Goal: Information Seeking & Learning: Learn about a topic

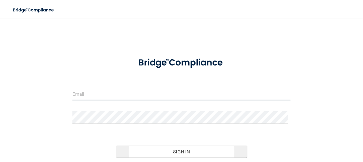
type input "[EMAIL_ADDRESS][DOMAIN_NAME]"
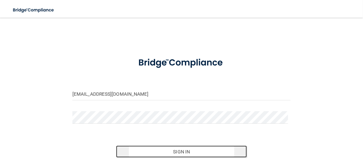
click at [177, 150] on button "Sign In" at bounding box center [181, 151] width 131 height 12
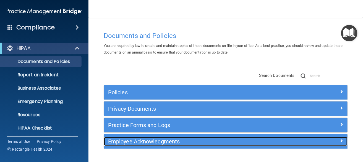
click at [132, 140] on h5 "Employee Acknowledgments" at bounding box center [195, 141] width 175 height 6
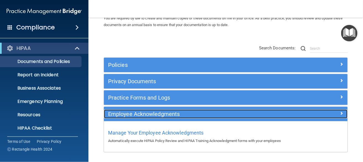
scroll to position [45, 0]
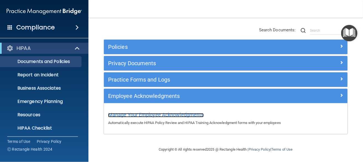
click at [169, 115] on span "Manage Your Employee Acknowledgments" at bounding box center [156, 115] width 96 height 6
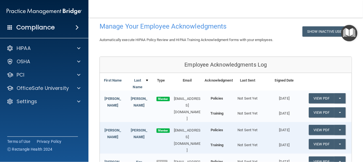
scroll to position [55, 0]
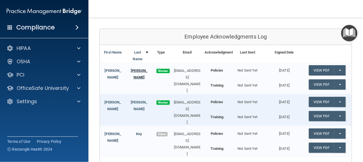
click at [136, 69] on link "Almanza" at bounding box center [139, 73] width 17 height 11
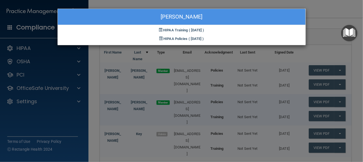
click at [121, 76] on div "Sherlyn Almanza HIPAA Training ( 05/07/2025 ) HIPAA Policies ( 05/07/2025 )" at bounding box center [181, 81] width 363 height 162
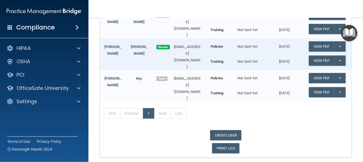
scroll to position [83, 0]
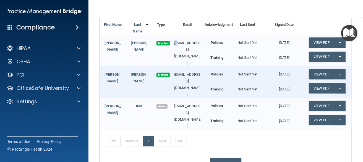
drag, startPoint x: 180, startPoint y: 44, endPoint x: 174, endPoint y: 43, distance: 6.4
click at [174, 43] on div "sherlynalmanzamejia@icloud.com" at bounding box center [187, 53] width 35 height 27
click at [327, 43] on link "View PDF" at bounding box center [321, 42] width 25 height 10
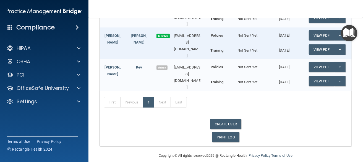
scroll to position [94, 0]
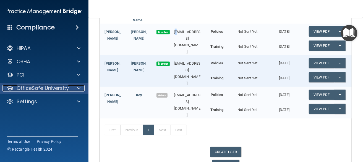
click at [40, 88] on p "OfficeSafe University" at bounding box center [43, 88] width 52 height 7
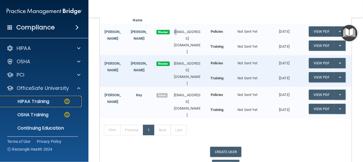
click at [38, 100] on p "HIPAA Training" at bounding box center [27, 102] width 46 height 6
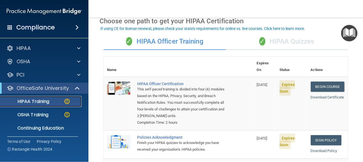
scroll to position [55, 0]
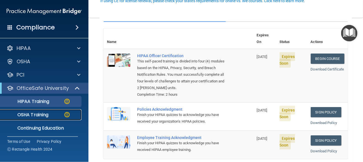
click at [64, 115] on img at bounding box center [67, 114] width 7 height 7
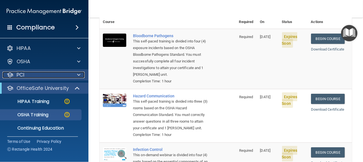
click at [78, 73] on span at bounding box center [78, 74] width 3 height 7
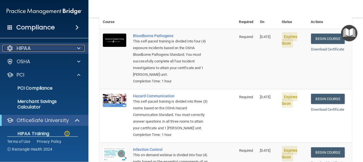
click at [79, 46] on span at bounding box center [78, 48] width 3 height 7
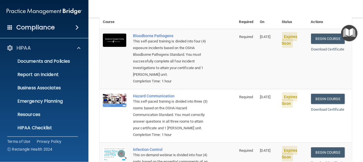
click at [78, 27] on span at bounding box center [77, 27] width 3 height 7
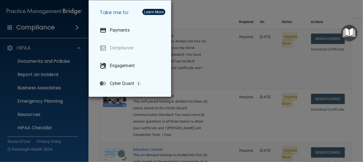
click at [208, 14] on div "Take me to: Payments Compliance Engagement Cyber Quant" at bounding box center [181, 81] width 363 height 162
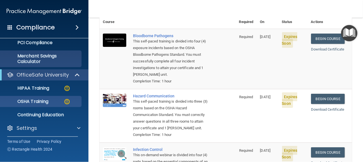
scroll to position [139, 0]
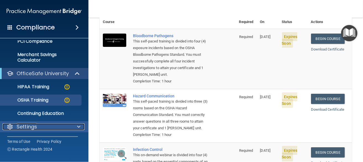
click at [48, 126] on div "Settings" at bounding box center [36, 126] width 69 height 7
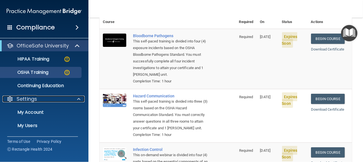
scroll to position [193, 0]
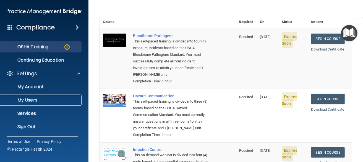
click at [31, 99] on p "My Users" at bounding box center [42, 100] width 76 height 6
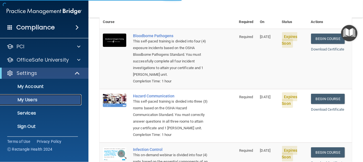
scroll to position [28, 0]
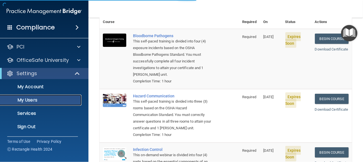
select select "20"
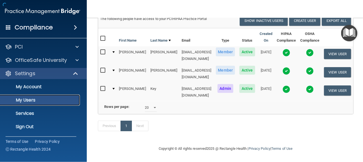
scroll to position [47, 0]
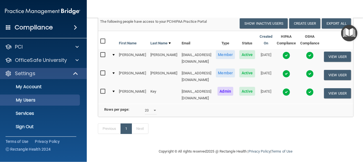
click at [100, 55] on input "checkbox" at bounding box center [103, 55] width 6 height 4
checkbox input "true"
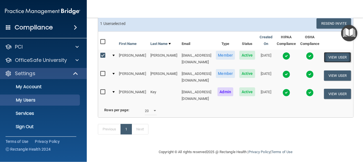
click at [330, 58] on button "View User" at bounding box center [337, 57] width 27 height 10
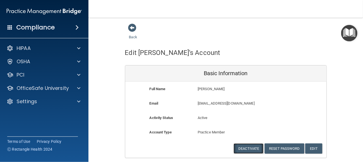
click at [244, 148] on button "Deactivate" at bounding box center [249, 148] width 30 height 10
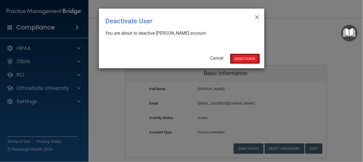
click at [238, 59] on button "Deactivate" at bounding box center [245, 58] width 30 height 10
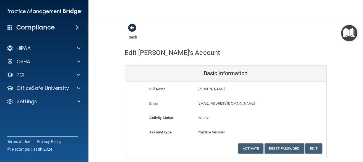
click at [131, 30] on span at bounding box center [132, 28] width 8 height 8
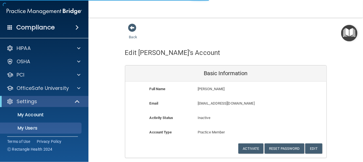
select select "20"
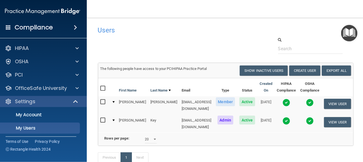
scroll to position [27, 0]
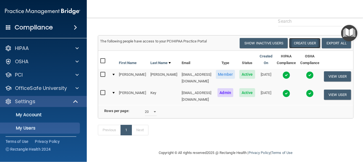
click at [302, 43] on button "Create User" at bounding box center [304, 43] width 31 height 10
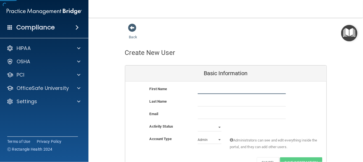
click at [213, 89] on input "text" at bounding box center [242, 90] width 88 height 8
type input "Misty"
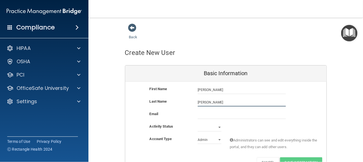
scroll to position [28, 0]
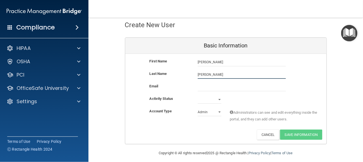
type input "McInturff"
click at [204, 111] on select "Admin Member" at bounding box center [210, 112] width 24 height 8
select select "practice_member"
click at [198, 108] on select "Admin Member" at bounding box center [210, 112] width 24 height 8
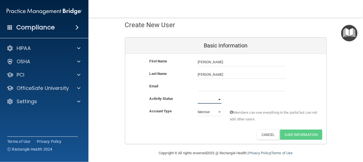
click at [203, 101] on select "Active Inactive" at bounding box center [210, 99] width 24 height 8
select select "active"
click at [198, 95] on select "Active Inactive" at bounding box center [210, 99] width 24 height 8
click at [205, 87] on input "email" at bounding box center [242, 87] width 88 height 8
click at [200, 86] on input "email" at bounding box center [242, 87] width 88 height 8
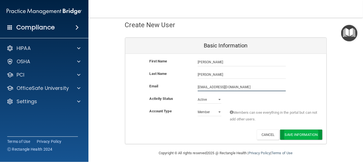
type input "mistym_2010@yahoo.com"
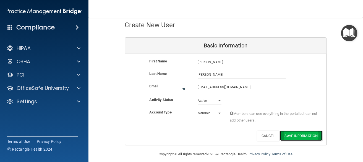
click at [293, 135] on button "Save Information" at bounding box center [301, 135] width 42 height 10
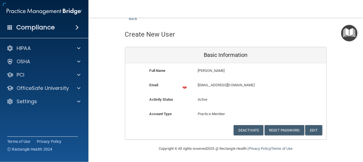
scroll to position [17, 0]
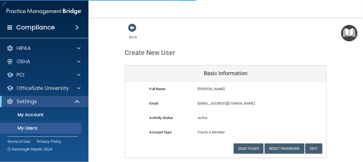
select select "20"
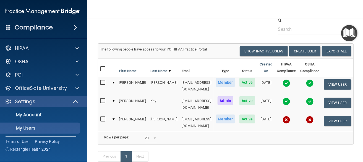
scroll to position [13, 0]
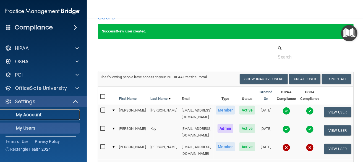
click at [35, 117] on p "My Account" at bounding box center [40, 115] width 76 height 6
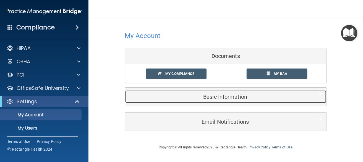
click at [239, 94] on h5 "Basic Information" at bounding box center [218, 97] width 176 height 6
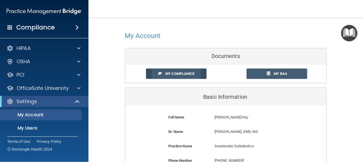
click at [176, 73] on span "My Compliance" at bounding box center [179, 73] width 29 height 4
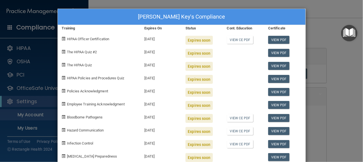
click at [318, 17] on div "Cortney Key's Compliance Training Expires On Status Cont. Education Certificate…" at bounding box center [181, 81] width 363 height 162
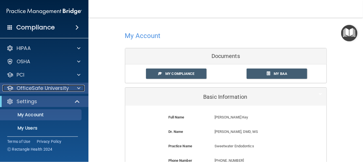
click at [30, 89] on p "OfficeSafe University" at bounding box center [43, 88] width 52 height 7
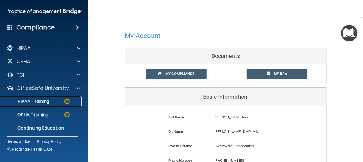
click at [33, 102] on p "HIPAA Training" at bounding box center [27, 102] width 46 height 6
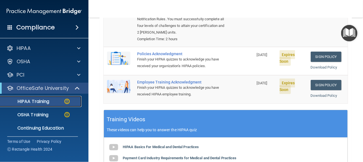
scroll to position [83, 0]
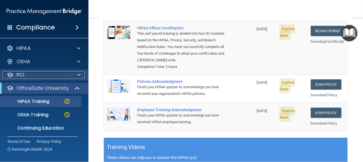
click at [76, 76] on div at bounding box center [78, 74] width 14 height 7
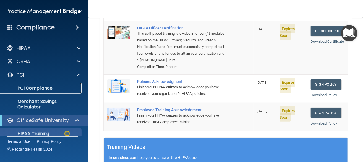
click at [59, 86] on p "PCI Compliance" at bounding box center [42, 88] width 76 height 6
click at [45, 29] on h4 "Compliance" at bounding box center [35, 28] width 38 height 8
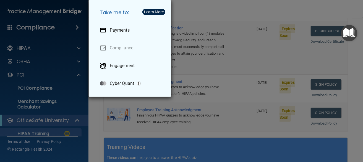
click at [45, 29] on div "Take me to: Payments Compliance Engagement Cyber Quant" at bounding box center [181, 81] width 363 height 162
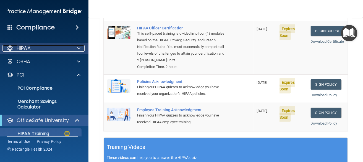
click at [25, 49] on p "HIPAA" at bounding box center [24, 48] width 14 height 7
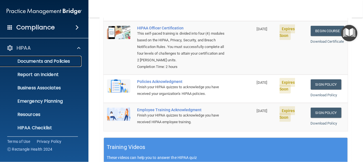
click at [28, 60] on p "Documents and Policies" at bounding box center [42, 61] width 76 height 6
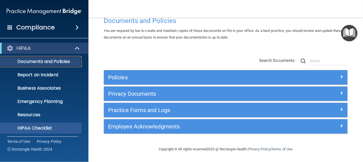
scroll to position [68, 0]
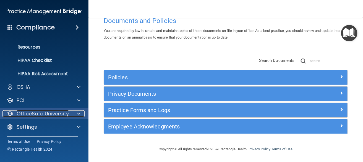
click at [67, 114] on p "OfficeSafe University" at bounding box center [43, 113] width 52 height 7
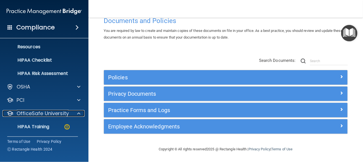
scroll to position [107, 0]
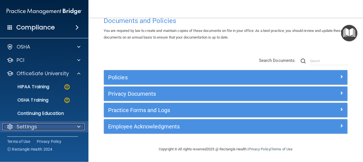
click at [22, 127] on p "Settings" at bounding box center [27, 126] width 20 height 7
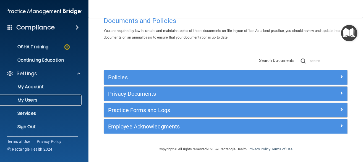
click at [32, 99] on p "My Users" at bounding box center [42, 100] width 76 height 6
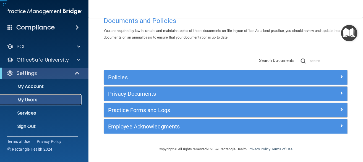
scroll to position [28, 0]
select select "20"
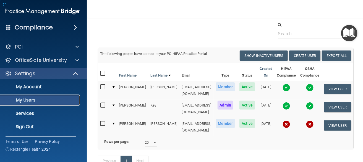
scroll to position [47, 0]
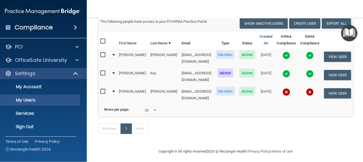
click at [100, 89] on input "checkbox" at bounding box center [103, 91] width 6 height 4
checkbox input "true"
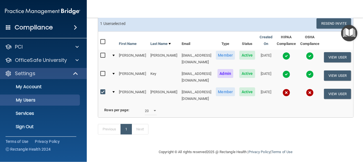
scroll to position [20, 0]
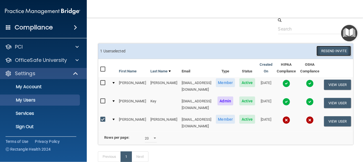
click at [337, 51] on button "Resend Invite" at bounding box center [334, 51] width 35 height 10
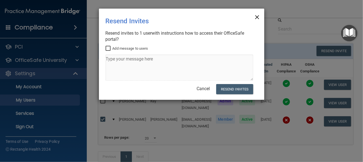
click at [258, 19] on span "×" at bounding box center [257, 16] width 5 height 11
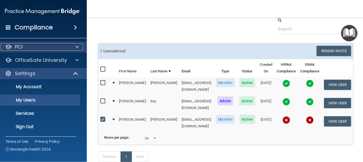
click at [76, 47] on span at bounding box center [77, 46] width 3 height 7
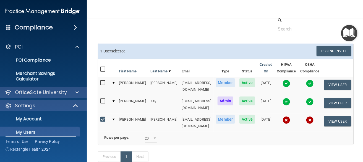
click at [40, 95] on div "OfficeSafe University" at bounding box center [42, 92] width 89 height 11
click at [76, 92] on span at bounding box center [77, 92] width 3 height 7
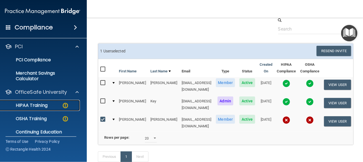
click at [51, 106] on div "HIPAA Training" at bounding box center [40, 105] width 76 height 6
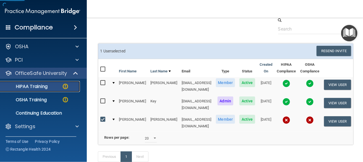
scroll to position [15, 0]
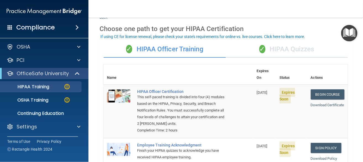
click at [282, 52] on div "✓ HIPAA Quizzes" at bounding box center [287, 49] width 122 height 17
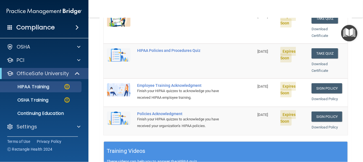
scroll to position [20, 0]
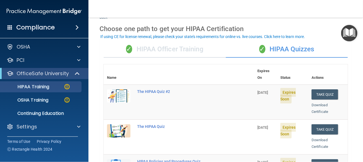
click at [168, 51] on div "✓ HIPAA Officer Training" at bounding box center [165, 49] width 122 height 17
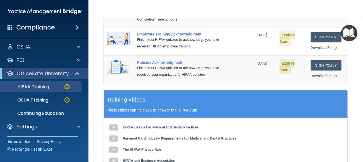
scroll to position [158, 0]
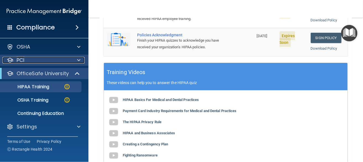
click at [81, 60] on div at bounding box center [78, 60] width 14 height 7
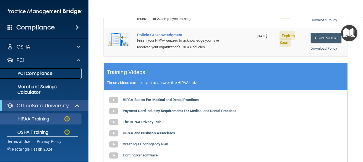
click at [46, 75] on p "PCI Compliance" at bounding box center [42, 74] width 76 height 6
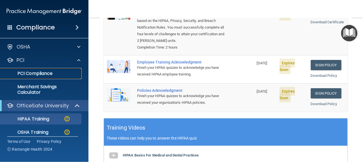
scroll to position [75, 0]
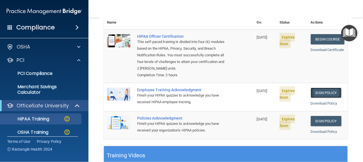
click at [319, 87] on link "Sign Policy" at bounding box center [326, 92] width 31 height 10
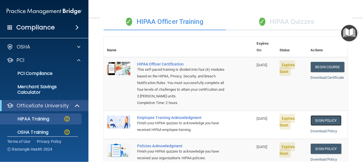
scroll to position [20, 0]
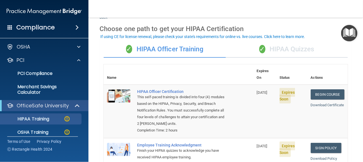
click at [283, 49] on div "✓ HIPAA Quizzes" at bounding box center [287, 49] width 122 height 17
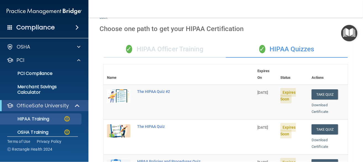
scroll to position [0, 0]
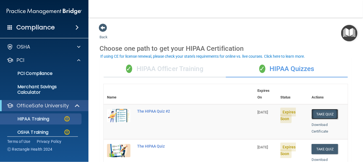
click at [326, 109] on button "Take Quiz" at bounding box center [325, 114] width 27 height 10
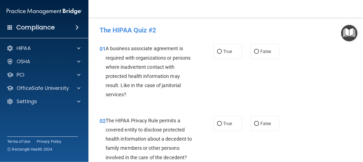
scroll to position [55, 0]
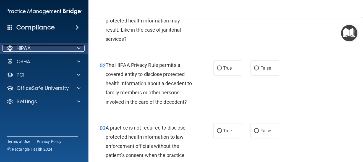
click at [58, 49] on div "HIPAA" at bounding box center [36, 48] width 69 height 7
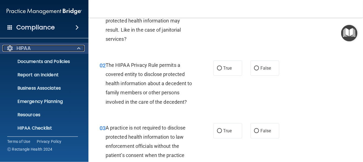
click at [29, 48] on p "HIPAA" at bounding box center [24, 48] width 14 height 7
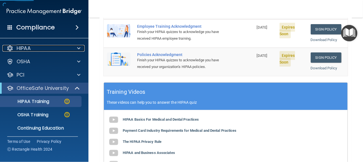
scroll to position [166, 0]
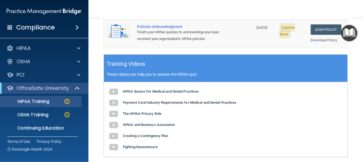
click at [152, 89] on b "HIPAA Basics For Medical and Dental Practices" at bounding box center [161, 91] width 76 height 4
click at [150, 100] on b "Payment Card Industry Requirements for Medical and Dental Practices" at bounding box center [180, 102] width 114 height 4
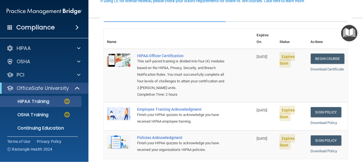
scroll to position [0, 0]
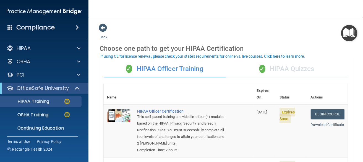
click at [269, 76] on div "✓ HIPAA Quizzes" at bounding box center [287, 69] width 122 height 17
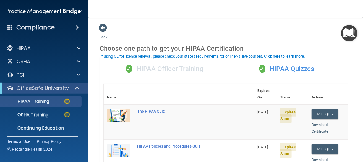
scroll to position [27, 0]
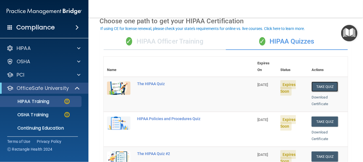
drag, startPoint x: 319, startPoint y: 81, endPoint x: 304, endPoint y: 97, distance: 21.5
click at [319, 81] on button "Take Quiz" at bounding box center [325, 86] width 27 height 10
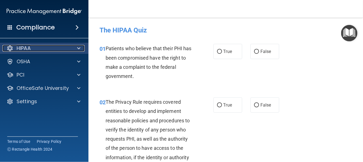
click at [78, 47] on span at bounding box center [78, 48] width 3 height 7
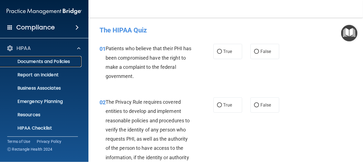
click at [43, 61] on p "Documents and Policies" at bounding box center [42, 62] width 76 height 6
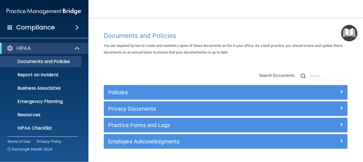
click at [59, 30] on div "Compliance" at bounding box center [44, 27] width 89 height 12
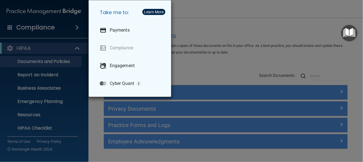
click at [32, 48] on div "Take me to: Payments Compliance Engagement Cyber Quant" at bounding box center [181, 81] width 363 height 162
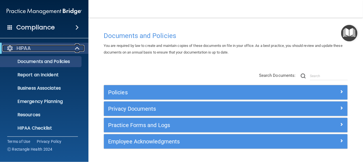
click at [26, 47] on p "HIPAA" at bounding box center [24, 48] width 14 height 7
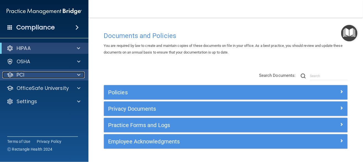
click at [32, 74] on div "PCI" at bounding box center [36, 74] width 69 height 7
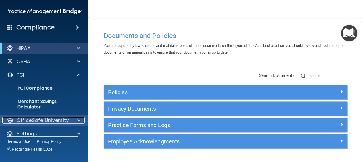
click at [31, 118] on p "OfficeSafe University" at bounding box center [43, 120] width 52 height 7
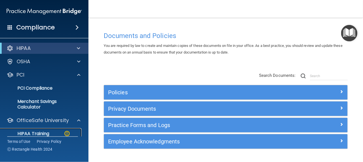
click at [37, 134] on p "HIPAA Training" at bounding box center [27, 134] width 46 height 6
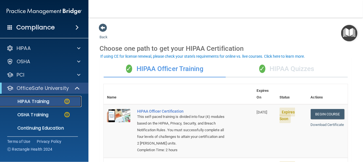
scroll to position [27, 0]
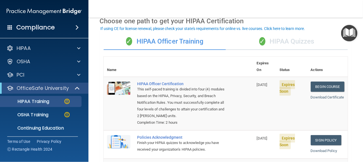
click at [294, 38] on div "✓ HIPAA Quizzes" at bounding box center [287, 41] width 122 height 17
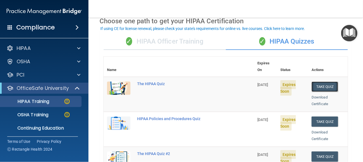
click at [321, 81] on button "Take Quiz" at bounding box center [325, 86] width 27 height 10
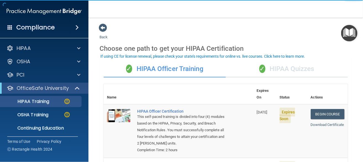
click at [276, 70] on div "✓ HIPAA Quizzes" at bounding box center [287, 69] width 122 height 17
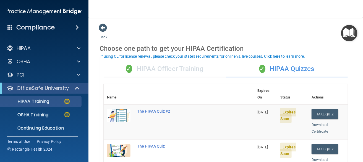
scroll to position [27, 0]
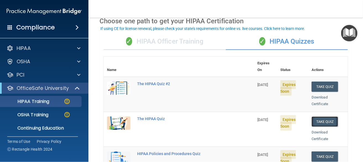
click at [327, 116] on button "Take Quiz" at bounding box center [325, 121] width 27 height 10
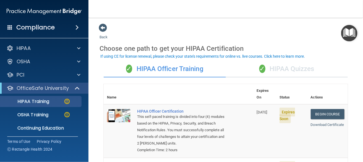
drag, startPoint x: 295, startPoint y: 64, endPoint x: 319, endPoint y: 80, distance: 28.3
click at [295, 64] on div "✓ HIPAA Quizzes" at bounding box center [287, 69] width 122 height 17
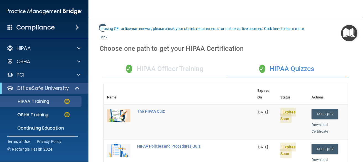
scroll to position [27, 0]
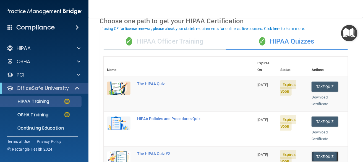
click at [322, 151] on button "Take Quiz" at bounding box center [325, 156] width 27 height 10
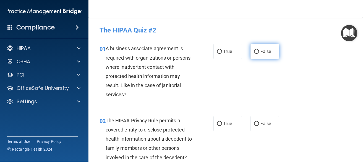
click at [257, 50] on label "False" at bounding box center [265, 51] width 29 height 15
click at [257, 50] on input "False" at bounding box center [256, 52] width 5 height 4
radio input "true"
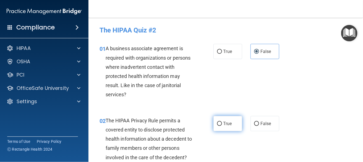
click at [224, 124] on span "True" at bounding box center [228, 123] width 9 height 5
click at [222, 124] on input "True" at bounding box center [219, 123] width 5 height 4
radio input "true"
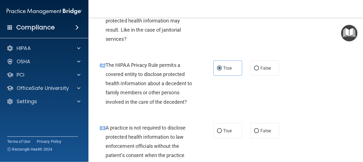
scroll to position [83, 0]
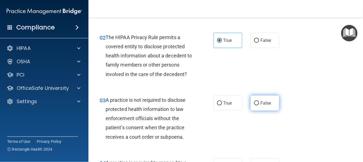
click at [255, 102] on input "False" at bounding box center [256, 103] width 5 height 4
radio input "true"
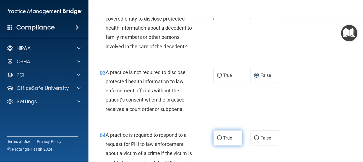
click at [220, 138] on label "True" at bounding box center [228, 137] width 29 height 15
click at [220, 138] on input "True" at bounding box center [219, 138] width 5 height 4
radio input "true"
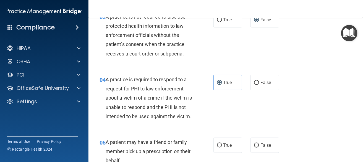
scroll to position [221, 0]
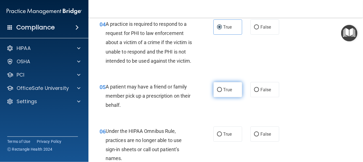
click at [218, 92] on input "True" at bounding box center [219, 90] width 5 height 4
radio input "true"
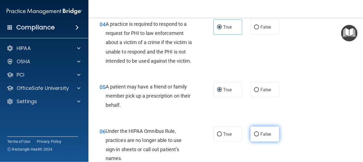
click at [257, 141] on label "False" at bounding box center [265, 133] width 29 height 15
click at [257, 136] on input "False" at bounding box center [256, 134] width 5 height 4
radio input "true"
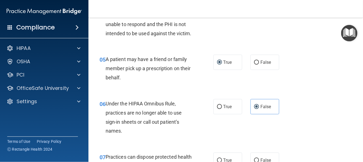
scroll to position [277, 0]
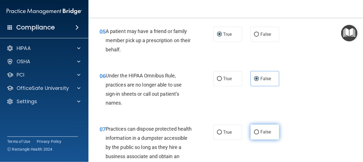
click at [251, 139] on label "False" at bounding box center [265, 131] width 29 height 15
click at [254, 134] on input "False" at bounding box center [256, 132] width 5 height 4
radio input "true"
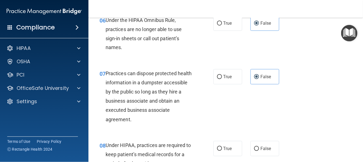
scroll to position [359, 0]
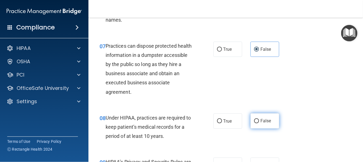
click at [257, 123] on input "False" at bounding box center [256, 121] width 5 height 4
radio input "true"
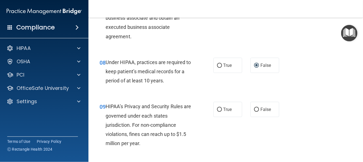
scroll to position [443, 0]
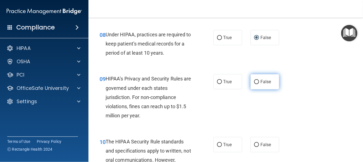
click at [256, 84] on input "False" at bounding box center [256, 82] width 5 height 4
radio input "true"
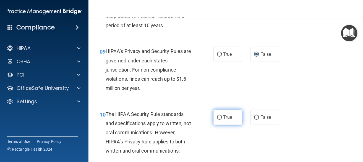
click at [219, 119] on input "True" at bounding box center [219, 117] width 5 height 4
radio input "true"
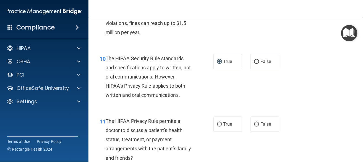
scroll to position [553, 0]
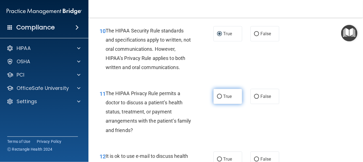
click at [219, 99] on input "True" at bounding box center [219, 96] width 5 height 4
radio input "true"
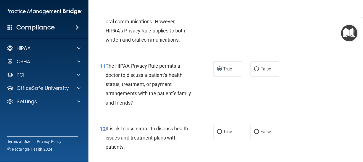
scroll to position [609, 0]
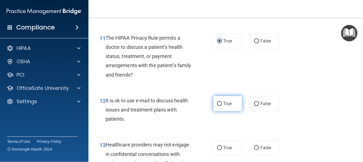
click at [220, 111] on label "True" at bounding box center [228, 103] width 29 height 15
click at [220, 106] on input "True" at bounding box center [219, 104] width 5 height 4
radio input "true"
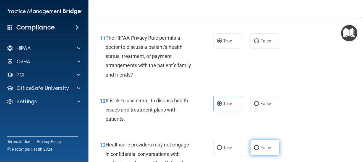
click at [254, 150] on input "False" at bounding box center [256, 148] width 5 height 4
radio input "true"
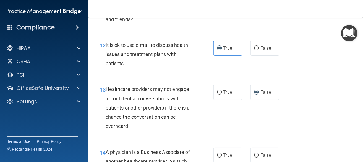
scroll to position [720, 0]
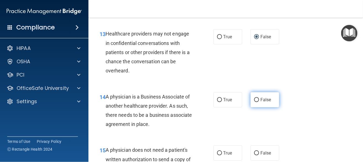
click at [261, 102] on span "False" at bounding box center [266, 99] width 11 height 5
click at [259, 102] on input "False" at bounding box center [256, 100] width 5 height 4
radio input "true"
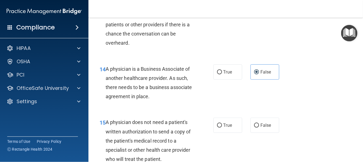
scroll to position [775, 0]
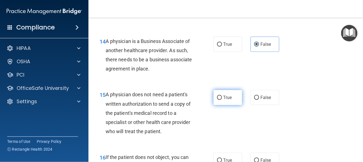
click at [219, 100] on input "True" at bounding box center [219, 97] width 5 height 4
radio input "true"
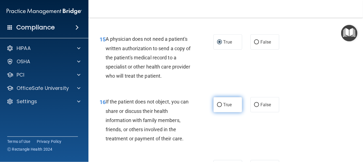
click at [221, 112] on label "True" at bounding box center [228, 104] width 29 height 15
click at [221, 107] on input "True" at bounding box center [219, 105] width 5 height 4
radio input "true"
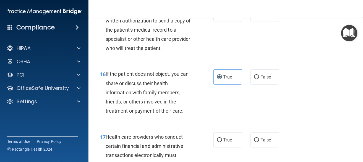
scroll to position [886, 0]
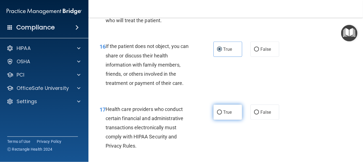
click at [220, 120] on label "True" at bounding box center [228, 111] width 29 height 15
click at [220, 114] on input "True" at bounding box center [219, 112] width 5 height 4
radio input "true"
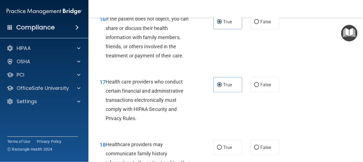
scroll to position [941, 0]
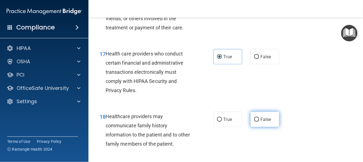
click at [257, 127] on label "False" at bounding box center [265, 119] width 29 height 15
click at [257, 121] on input "False" at bounding box center [256, 119] width 5 height 4
radio input "true"
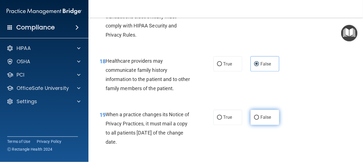
click at [261, 120] on span "False" at bounding box center [266, 117] width 11 height 5
click at [258, 120] on input "False" at bounding box center [256, 117] width 5 height 4
radio input "true"
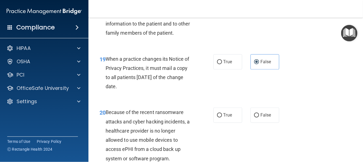
scroll to position [1079, 0]
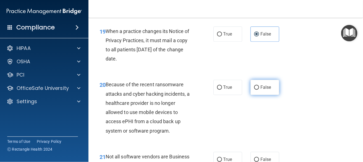
click at [258, 95] on label "False" at bounding box center [265, 87] width 29 height 15
click at [258, 90] on input "False" at bounding box center [256, 88] width 5 height 4
radio input "true"
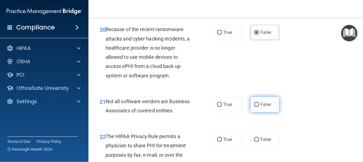
click at [254, 107] on input "False" at bounding box center [256, 104] width 5 height 4
radio input "true"
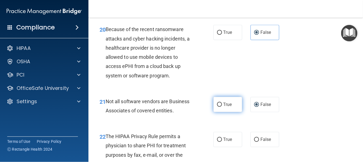
click at [225, 107] on span "True" at bounding box center [228, 104] width 9 height 5
click at [222, 107] on input "True" at bounding box center [219, 104] width 5 height 4
radio input "true"
radio input "false"
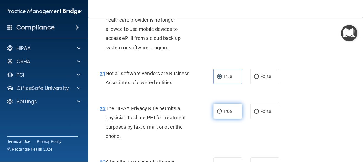
click at [224, 114] on span "True" at bounding box center [228, 110] width 9 height 5
click at [222, 113] on input "True" at bounding box center [219, 111] width 5 height 4
radio input "true"
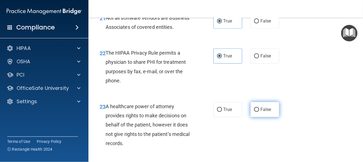
click at [256, 112] on input "False" at bounding box center [256, 109] width 5 height 4
radio input "true"
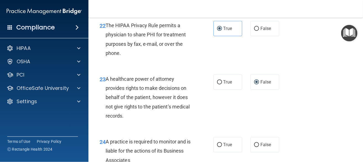
scroll to position [1273, 0]
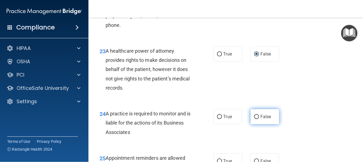
click at [253, 124] on label "False" at bounding box center [265, 116] width 29 height 15
click at [254, 119] on input "False" at bounding box center [256, 117] width 5 height 4
radio input "true"
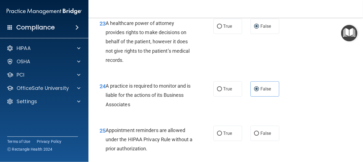
scroll to position [1328, 0]
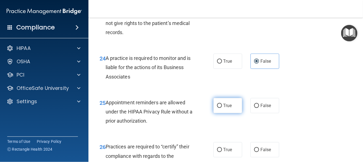
click at [224, 113] on label "True" at bounding box center [228, 105] width 29 height 15
click at [222, 108] on input "True" at bounding box center [219, 106] width 5 height 4
radio input "true"
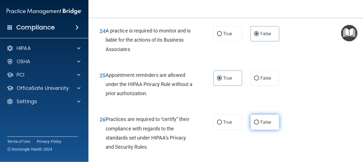
click at [254, 124] on input "False" at bounding box center [256, 122] width 5 height 4
radio input "true"
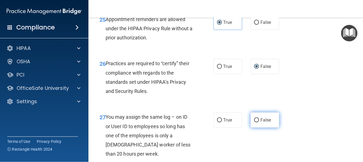
click at [254, 122] on input "False" at bounding box center [256, 120] width 5 height 4
radio input "true"
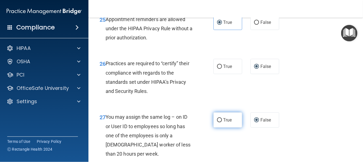
scroll to position [1466, 0]
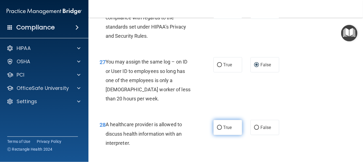
click at [218, 135] on label "True" at bounding box center [228, 127] width 29 height 15
click at [218, 130] on input "True" at bounding box center [219, 127] width 5 height 4
radio input "true"
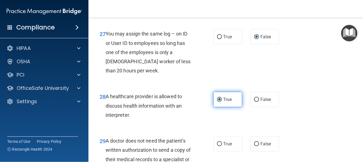
scroll to position [1522, 0]
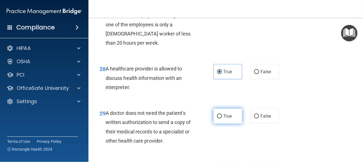
click at [224, 118] on span "True" at bounding box center [228, 115] width 9 height 5
click at [222, 118] on input "True" at bounding box center [219, 116] width 5 height 4
radio input "true"
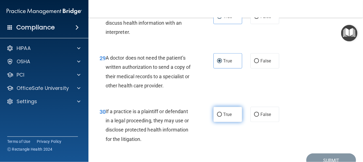
click at [220, 122] on label "True" at bounding box center [228, 114] width 29 height 15
click at [220, 117] on input "True" at bounding box center [219, 114] width 5 height 4
radio input "true"
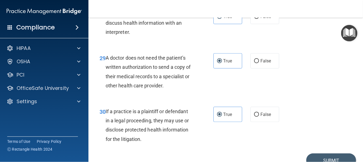
scroll to position [1614, 0]
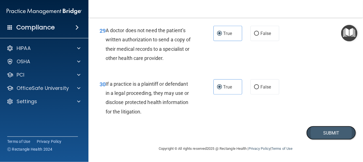
click at [324, 134] on button "Submit" at bounding box center [332, 133] width 50 height 14
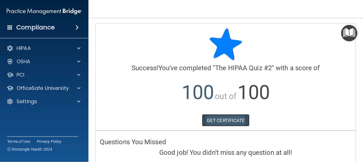
click at [219, 120] on link "GET CERTIFICATE" at bounding box center [225, 120] width 47 height 12
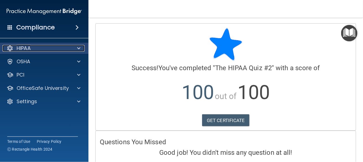
click at [38, 49] on div "HIPAA" at bounding box center [36, 48] width 69 height 7
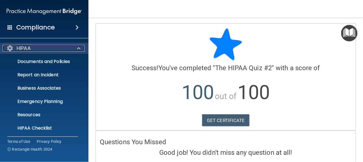
click at [38, 48] on div "HIPAA" at bounding box center [36, 48] width 69 height 7
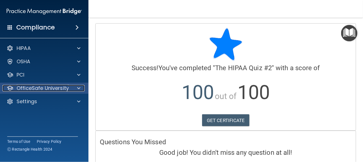
click at [41, 88] on p "OfficeSafe University" at bounding box center [43, 88] width 52 height 7
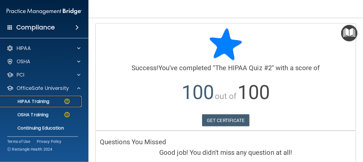
click at [40, 101] on p "HIPAA Training" at bounding box center [27, 102] width 46 height 6
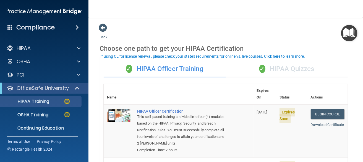
click at [289, 73] on div "✓ HIPAA Quizzes" at bounding box center [287, 69] width 122 height 17
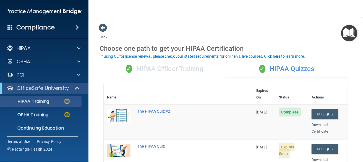
scroll to position [27, 0]
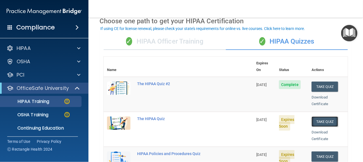
click at [324, 116] on button "Take Quiz" at bounding box center [325, 121] width 27 height 10
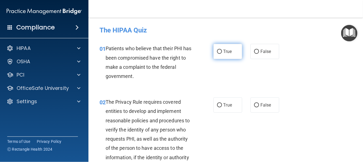
click at [219, 54] on label "True" at bounding box center [228, 51] width 29 height 15
click at [219, 54] on input "True" at bounding box center [219, 52] width 5 height 4
radio input "true"
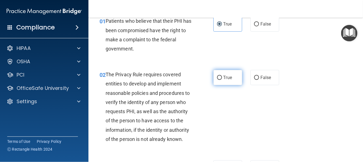
click at [226, 76] on span "True" at bounding box center [228, 77] width 9 height 5
click at [222, 76] on input "True" at bounding box center [219, 78] width 5 height 4
radio input "true"
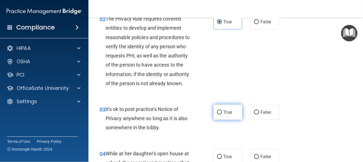
click at [220, 111] on label "True" at bounding box center [228, 111] width 29 height 15
click at [220, 111] on input "True" at bounding box center [219, 112] width 5 height 4
radio input "true"
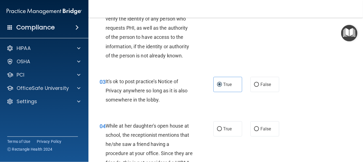
scroll to position [138, 0]
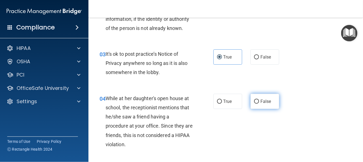
click at [261, 102] on span "False" at bounding box center [266, 101] width 11 height 5
click at [259, 102] on input "False" at bounding box center [256, 101] width 5 height 4
radio input "true"
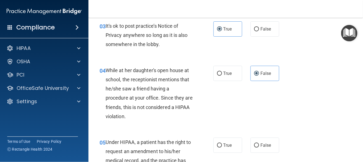
scroll to position [194, 0]
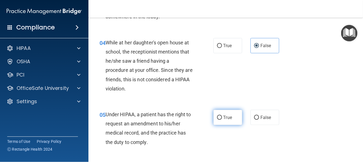
click at [219, 120] on label "True" at bounding box center [228, 117] width 29 height 15
click at [219, 120] on input "True" at bounding box center [219, 117] width 5 height 4
radio input "true"
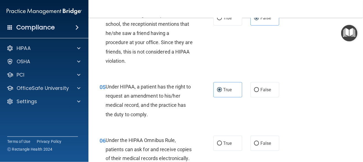
scroll to position [249, 0]
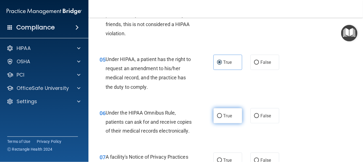
click at [224, 117] on span "True" at bounding box center [228, 115] width 9 height 5
click at [222, 117] on input "True" at bounding box center [219, 116] width 5 height 4
radio input "true"
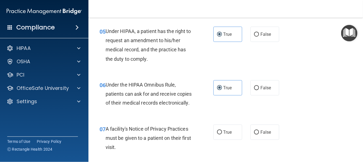
scroll to position [304, 0]
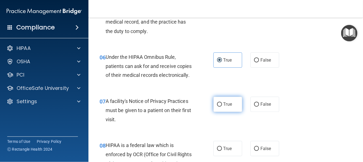
click at [224, 107] on span "True" at bounding box center [228, 104] width 9 height 5
click at [222, 107] on input "True" at bounding box center [219, 104] width 5 height 4
radio input "true"
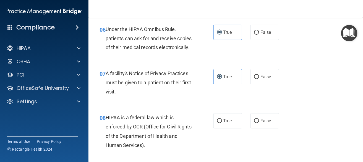
scroll to position [359, 0]
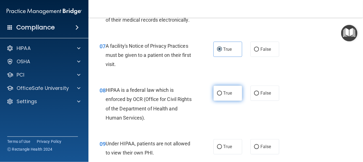
click at [224, 96] on span "True" at bounding box center [228, 92] width 9 height 5
click at [222, 95] on input "True" at bounding box center [219, 93] width 5 height 4
radio input "true"
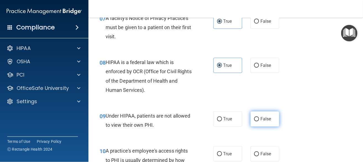
click at [261, 121] on span "False" at bounding box center [266, 118] width 11 height 5
click at [257, 126] on label "False" at bounding box center [265, 118] width 29 height 15
click at [257, 121] on input "False" at bounding box center [256, 119] width 5 height 4
radio input "true"
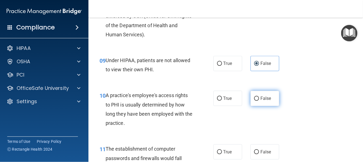
click at [257, 106] on label "False" at bounding box center [265, 97] width 29 height 15
click at [257, 100] on input "False" at bounding box center [256, 98] width 5 height 4
radio input "true"
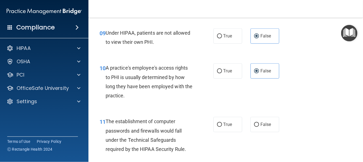
scroll to position [498, 0]
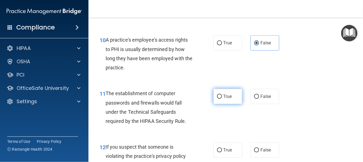
click at [224, 99] on span "True" at bounding box center [228, 96] width 9 height 5
click at [222, 99] on input "True" at bounding box center [219, 96] width 5 height 4
radio input "true"
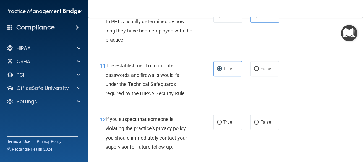
scroll to position [553, 0]
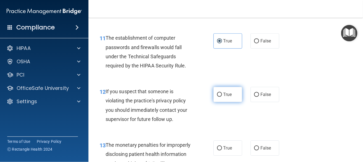
click at [218, 97] on input "True" at bounding box center [219, 94] width 5 height 4
radio input "true"
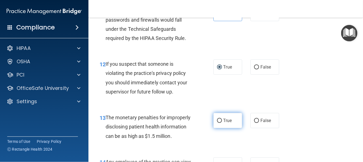
click at [227, 123] on span "True" at bounding box center [228, 120] width 9 height 5
click at [222, 123] on input "True" at bounding box center [219, 120] width 5 height 4
radio input "true"
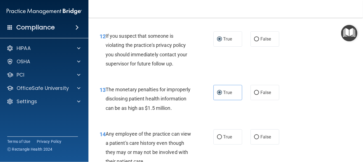
scroll to position [637, 0]
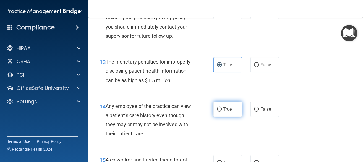
click at [224, 112] on span "True" at bounding box center [228, 108] width 9 height 5
click at [222, 111] on input "True" at bounding box center [219, 109] width 5 height 4
radio input "true"
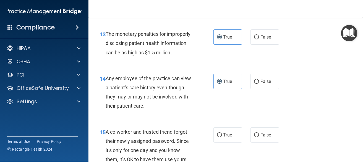
scroll to position [692, 0]
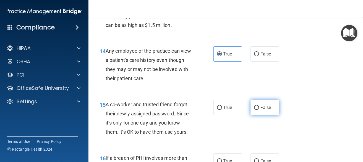
click at [257, 115] on label "False" at bounding box center [265, 107] width 29 height 15
click at [257, 110] on input "False" at bounding box center [256, 107] width 5 height 4
radio input "true"
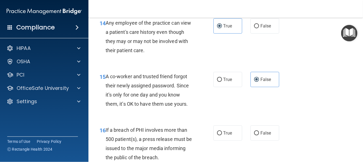
scroll to position [747, 0]
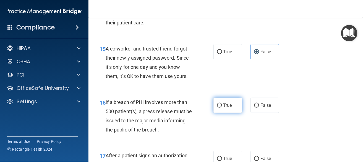
click at [218, 107] on input "True" at bounding box center [219, 105] width 5 height 4
radio input "true"
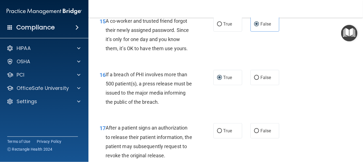
scroll to position [802, 0]
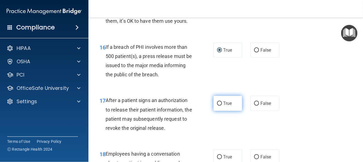
click at [227, 106] on span "True" at bounding box center [228, 102] width 9 height 5
click at [222, 105] on input "True" at bounding box center [219, 103] width 5 height 4
radio input "true"
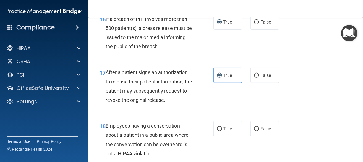
scroll to position [858, 0]
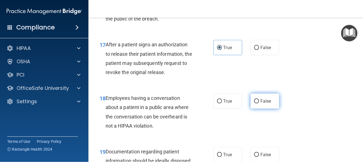
click at [261, 104] on span "False" at bounding box center [266, 100] width 11 height 5
click at [259, 103] on input "False" at bounding box center [256, 101] width 5 height 4
radio input "true"
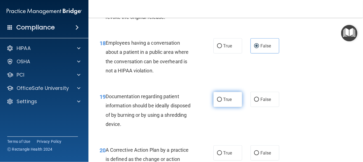
click at [225, 102] on span "True" at bounding box center [228, 99] width 9 height 5
click at [222, 102] on input "True" at bounding box center [219, 99] width 5 height 4
radio input "true"
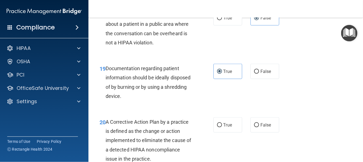
scroll to position [969, 0]
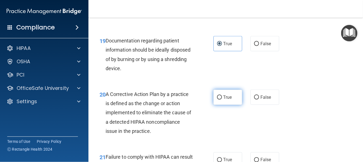
click at [225, 100] on span "True" at bounding box center [228, 96] width 9 height 5
click at [222, 99] on input "True" at bounding box center [219, 97] width 5 height 4
radio input "true"
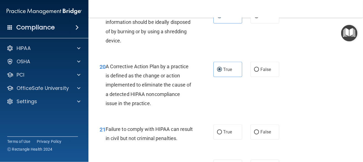
scroll to position [1024, 0]
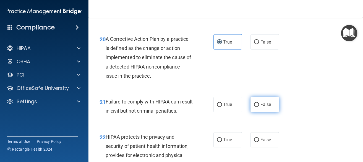
click at [255, 107] on input "False" at bounding box center [256, 105] width 5 height 4
radio input "true"
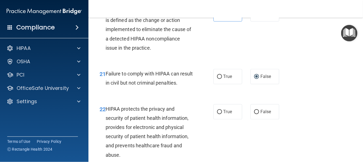
scroll to position [1079, 0]
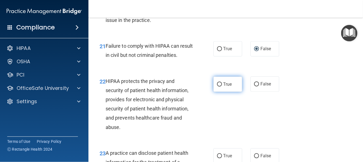
drag, startPoint x: 220, startPoint y: 103, endPoint x: 224, endPoint y: 106, distance: 5.1
click at [220, 92] on label "True" at bounding box center [228, 83] width 29 height 15
click at [220, 86] on input "True" at bounding box center [219, 84] width 5 height 4
radio input "true"
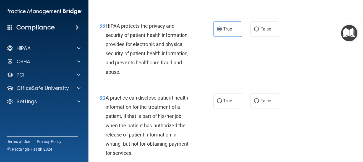
scroll to position [1162, 0]
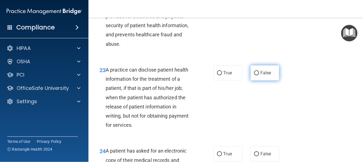
click at [261, 75] on span "False" at bounding box center [266, 72] width 11 height 5
click at [259, 75] on input "False" at bounding box center [256, 73] width 5 height 4
radio input "true"
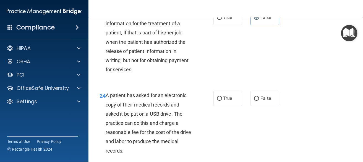
scroll to position [1245, 0]
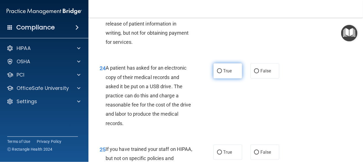
click at [224, 73] on span "True" at bounding box center [228, 70] width 9 height 5
click at [222, 73] on input "True" at bounding box center [219, 71] width 5 height 4
radio input "true"
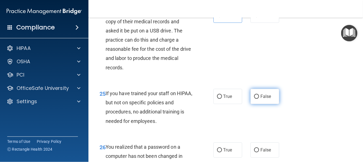
click at [254, 99] on input "False" at bounding box center [256, 96] width 5 height 4
radio input "true"
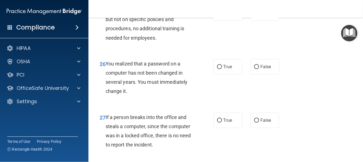
scroll to position [1411, 0]
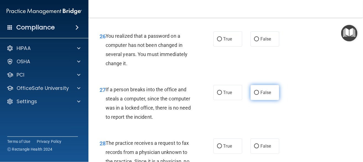
click at [261, 95] on span "False" at bounding box center [266, 92] width 11 height 5
click at [259, 95] on input "False" at bounding box center [256, 92] width 5 height 4
radio input "true"
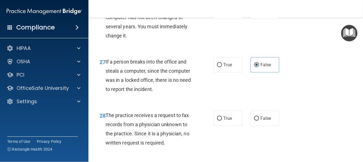
scroll to position [1466, 0]
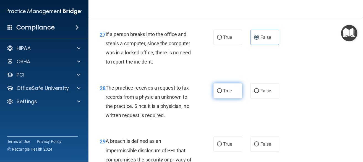
click at [227, 93] on span "True" at bounding box center [228, 90] width 9 height 5
click at [222, 93] on input "True" at bounding box center [219, 91] width 5 height 4
radio input "true"
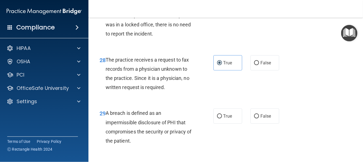
scroll to position [1522, 0]
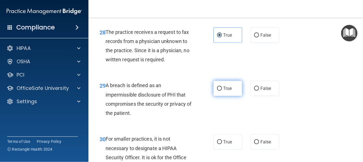
click at [221, 96] on label "True" at bounding box center [228, 88] width 29 height 15
click at [221, 90] on input "True" at bounding box center [219, 88] width 5 height 4
radio input "true"
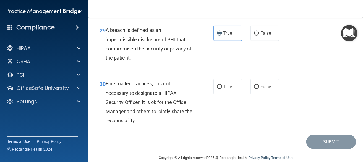
scroll to position [1605, 0]
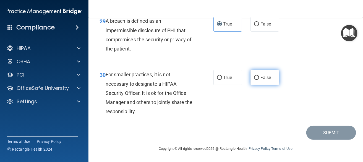
click at [261, 78] on span "False" at bounding box center [266, 77] width 11 height 5
click at [259, 78] on input "False" at bounding box center [256, 78] width 5 height 4
radio input "true"
click at [261, 117] on div "30 For smaller practices, it is not necessary to designate a HIPAA Security Off…" at bounding box center [225, 94] width 261 height 63
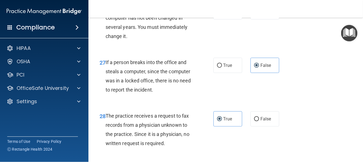
scroll to position [1411, 0]
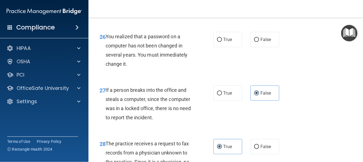
drag, startPoint x: 258, startPoint y: 56, endPoint x: 259, endPoint y: 68, distance: 11.4
click at [261, 42] on span "False" at bounding box center [266, 39] width 11 height 5
click at [258, 42] on input "False" at bounding box center [256, 40] width 5 height 4
radio input "true"
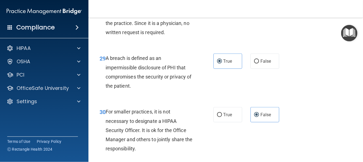
scroll to position [1605, 0]
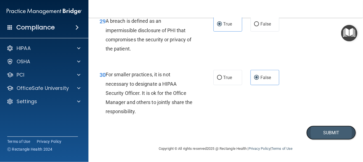
click at [327, 134] on button "Submit" at bounding box center [332, 132] width 50 height 14
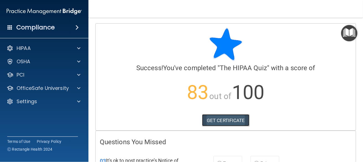
click at [235, 120] on link "GET CERTIFICATE" at bounding box center [225, 120] width 47 height 12
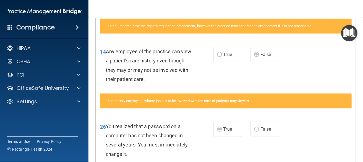
scroll to position [390, 0]
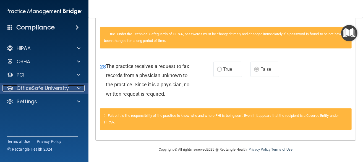
click at [64, 89] on p "OfficeSafe University" at bounding box center [43, 88] width 52 height 7
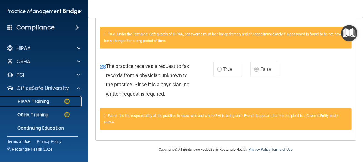
click at [56, 101] on div "HIPAA Training" at bounding box center [42, 102] width 76 height 6
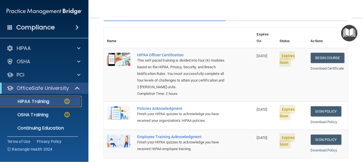
scroll to position [29, 0]
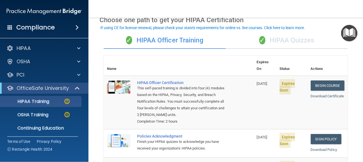
click at [287, 46] on div "✓ HIPAA Quizzes" at bounding box center [287, 40] width 122 height 17
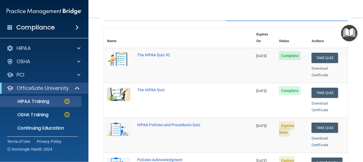
scroll to position [84, 0]
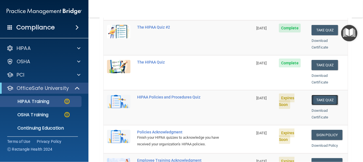
click at [324, 95] on button "Take Quiz" at bounding box center [325, 100] width 27 height 10
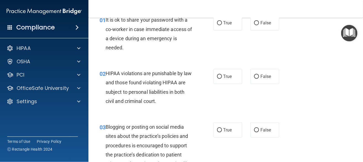
scroll to position [1, 0]
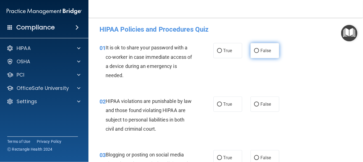
click at [261, 50] on span "False" at bounding box center [266, 50] width 11 height 5
click at [259, 50] on input "False" at bounding box center [256, 51] width 5 height 4
radio input "true"
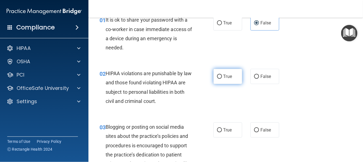
click at [224, 78] on span "True" at bounding box center [228, 76] width 9 height 5
click at [221, 78] on input "True" at bounding box center [219, 76] width 5 height 4
radio input "true"
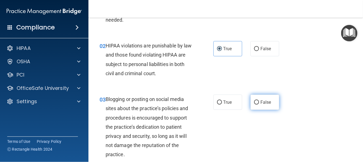
click at [256, 104] on input "False" at bounding box center [256, 102] width 5 height 4
radio input "true"
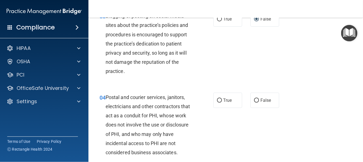
scroll to position [167, 0]
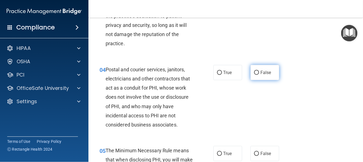
click at [257, 71] on label "False" at bounding box center [265, 72] width 29 height 15
click at [257, 71] on input "False" at bounding box center [256, 73] width 5 height 4
radio input "true"
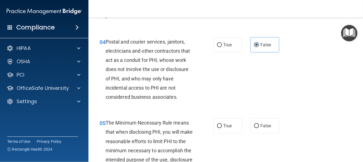
scroll to position [222, 0]
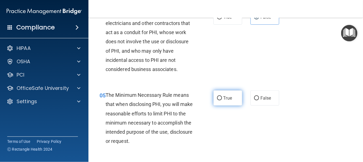
click at [224, 98] on span "True" at bounding box center [228, 97] width 9 height 5
click at [222, 98] on input "True" at bounding box center [219, 98] width 5 height 4
radio input "true"
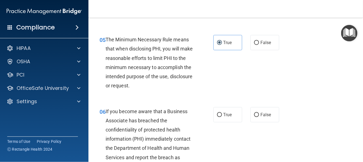
scroll to position [305, 0]
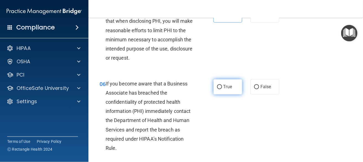
click at [232, 90] on label "True" at bounding box center [228, 86] width 29 height 15
click at [222, 89] on input "True" at bounding box center [219, 87] width 5 height 4
radio input "true"
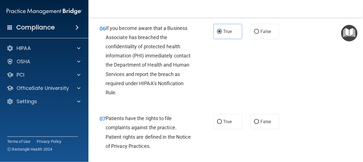
scroll to position [388, 0]
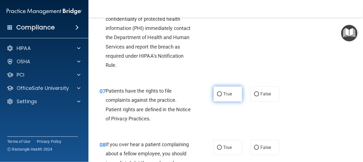
click at [224, 97] on label "True" at bounding box center [228, 93] width 29 height 15
click at [222, 96] on input "True" at bounding box center [219, 94] width 5 height 4
radio input "true"
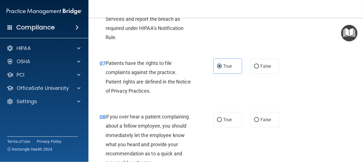
scroll to position [444, 0]
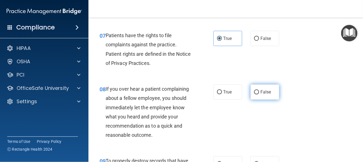
click at [265, 93] on span "False" at bounding box center [266, 91] width 11 height 5
click at [259, 93] on input "False" at bounding box center [256, 92] width 5 height 4
radio input "true"
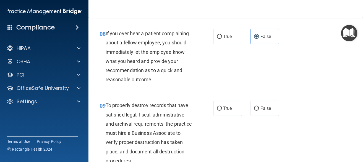
scroll to position [527, 0]
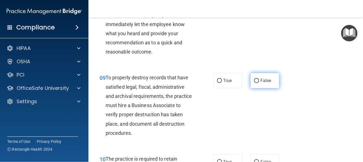
click at [267, 82] on span "False" at bounding box center [266, 80] width 11 height 5
click at [259, 82] on input "False" at bounding box center [256, 81] width 5 height 4
radio input "true"
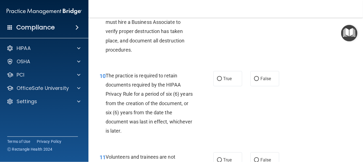
scroll to position [582, 0]
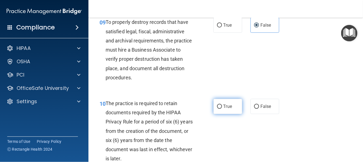
click at [232, 108] on label "True" at bounding box center [228, 106] width 29 height 15
click at [222, 108] on input "True" at bounding box center [219, 106] width 5 height 4
radio input "true"
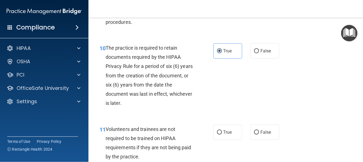
scroll to position [665, 0]
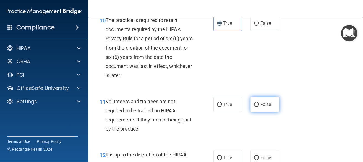
click at [268, 104] on label "False" at bounding box center [265, 104] width 29 height 15
click at [259, 104] on input "False" at bounding box center [256, 104] width 5 height 4
radio input "true"
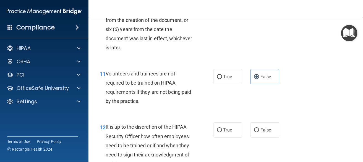
scroll to position [720, 0]
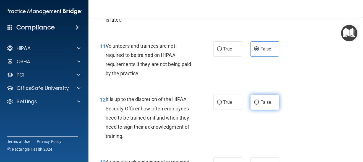
click at [256, 104] on input "False" at bounding box center [256, 102] width 5 height 4
radio input "true"
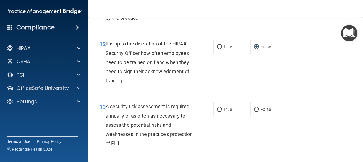
scroll to position [803, 0]
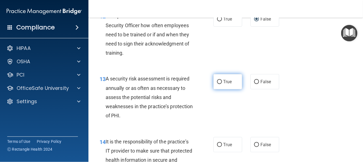
click at [224, 79] on span "True" at bounding box center [228, 81] width 9 height 5
click at [222, 80] on input "True" at bounding box center [219, 82] width 5 height 4
radio input "true"
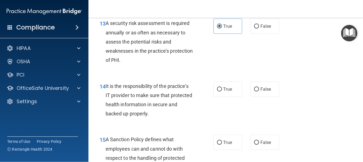
scroll to position [886, 0]
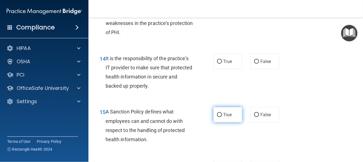
click at [224, 116] on span "True" at bounding box center [228, 114] width 9 height 5
click at [222, 116] on input "True" at bounding box center [219, 115] width 5 height 4
radio input "true"
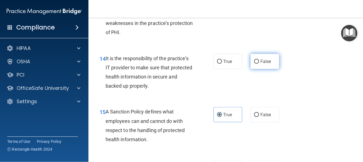
click at [266, 62] on span "False" at bounding box center [266, 61] width 11 height 5
click at [259, 62] on input "False" at bounding box center [256, 61] width 5 height 4
radio input "true"
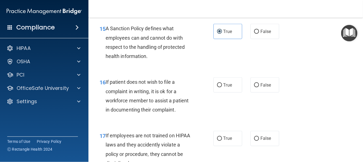
scroll to position [997, 0]
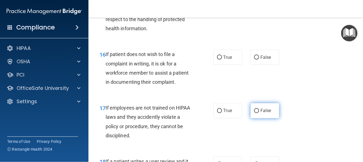
click at [269, 111] on label "False" at bounding box center [265, 110] width 29 height 15
click at [259, 111] on input "False" at bounding box center [256, 111] width 5 height 4
radio input "true"
drag, startPoint x: 220, startPoint y: 58, endPoint x: 216, endPoint y: 68, distance: 10.4
click at [219, 59] on input "True" at bounding box center [219, 57] width 5 height 4
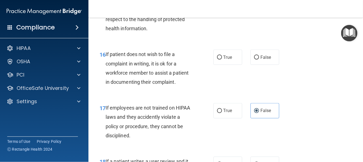
radio input "true"
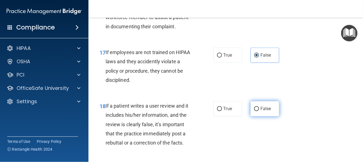
click at [256, 109] on input "False" at bounding box center [256, 109] width 5 height 4
radio input "true"
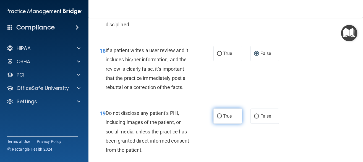
click at [219, 115] on input "True" at bounding box center [219, 116] width 5 height 4
radio input "true"
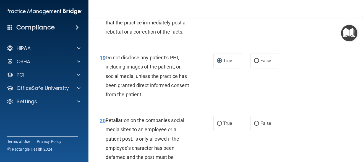
scroll to position [1191, 0]
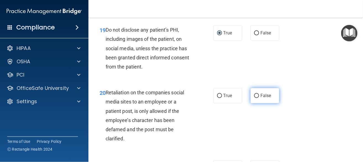
click at [261, 97] on span "False" at bounding box center [266, 95] width 11 height 5
click at [259, 97] on input "False" at bounding box center [256, 96] width 5 height 4
radio input "true"
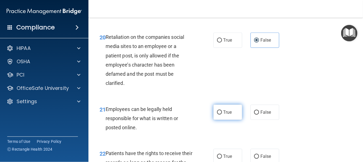
click at [224, 113] on span "True" at bounding box center [228, 111] width 9 height 5
click at [222, 113] on input "True" at bounding box center [219, 112] width 5 height 4
radio input "true"
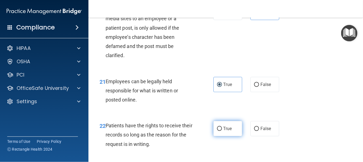
click at [226, 128] on span "True" at bounding box center [228, 128] width 9 height 5
click at [222, 128] on input "True" at bounding box center [219, 128] width 5 height 4
radio input "true"
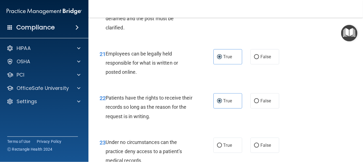
scroll to position [1329, 0]
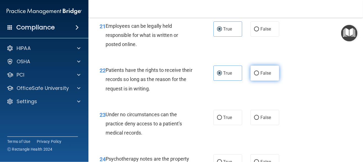
click at [257, 72] on input "False" at bounding box center [256, 73] width 5 height 4
radio input "true"
radio input "false"
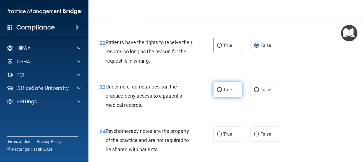
click at [221, 88] on label "True" at bounding box center [228, 89] width 29 height 15
click at [221, 88] on input "True" at bounding box center [219, 90] width 5 height 4
radio input "true"
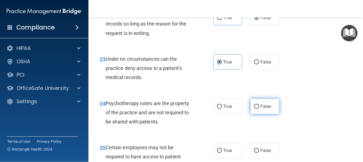
click at [261, 105] on span "False" at bounding box center [266, 106] width 11 height 5
click at [259, 105] on input "False" at bounding box center [256, 106] width 5 height 4
radio input "true"
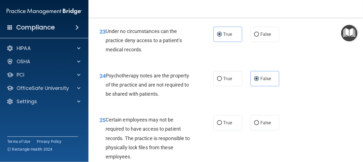
scroll to position [1440, 0]
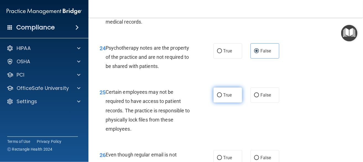
click at [230, 97] on label "True" at bounding box center [228, 94] width 29 height 15
click at [222, 97] on input "True" at bounding box center [219, 95] width 5 height 4
radio input "true"
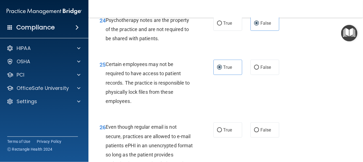
scroll to position [1495, 0]
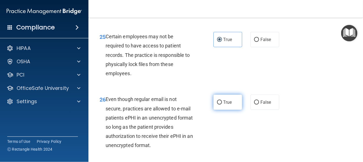
click at [217, 100] on input "True" at bounding box center [219, 102] width 5 height 4
radio input "true"
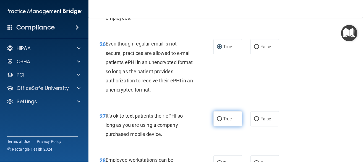
scroll to position [1578, 0]
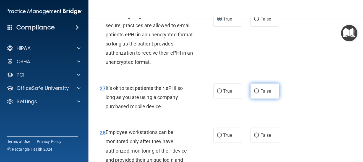
click at [255, 90] on input "False" at bounding box center [256, 91] width 5 height 4
radio input "true"
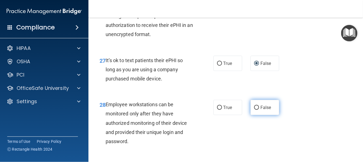
click at [255, 107] on input "False" at bounding box center [256, 107] width 5 height 4
radio input "true"
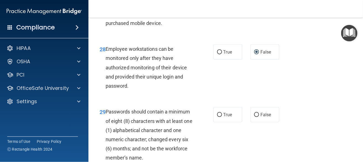
scroll to position [1689, 0]
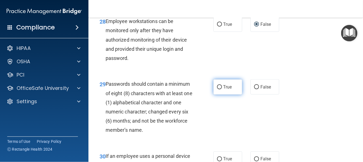
click at [217, 86] on input "True" at bounding box center [219, 87] width 5 height 4
radio input "true"
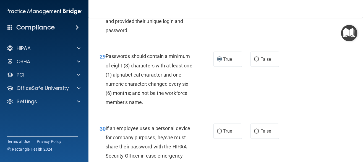
scroll to position [1744, 0]
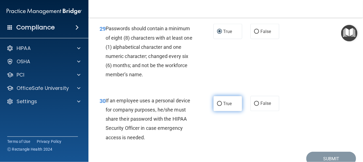
click at [224, 105] on span "True" at bounding box center [228, 103] width 9 height 5
click at [222, 105] on input "True" at bounding box center [219, 104] width 5 height 4
radio input "true"
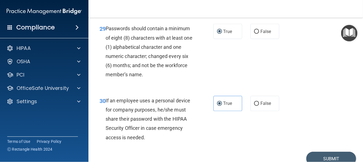
scroll to position [1770, 0]
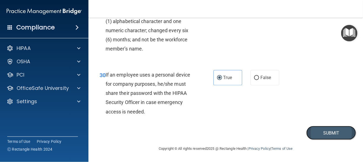
click at [327, 133] on button "Submit" at bounding box center [332, 133] width 50 height 14
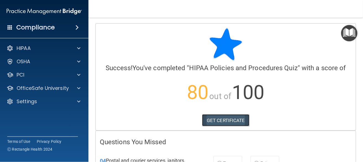
click at [211, 122] on link "GET CERTIFICATE" at bounding box center [225, 120] width 47 height 12
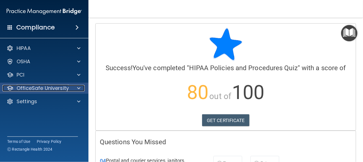
click at [74, 87] on div at bounding box center [78, 88] width 14 height 7
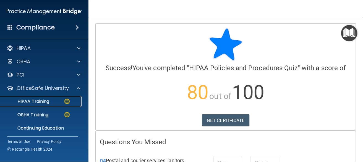
click at [42, 101] on p "HIPAA Training" at bounding box center [27, 102] width 46 height 6
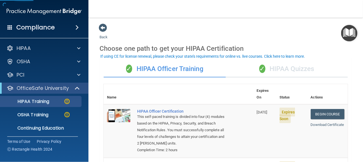
click at [280, 72] on div "✓ HIPAA Quizzes" at bounding box center [287, 69] width 122 height 17
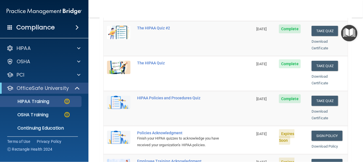
scroll to position [111, 0]
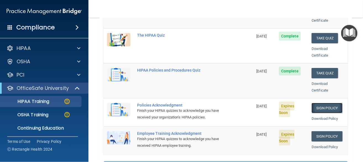
click at [326, 103] on link "Sign Policy" at bounding box center [327, 108] width 31 height 10
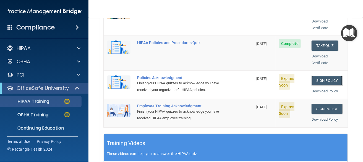
scroll to position [166, 0]
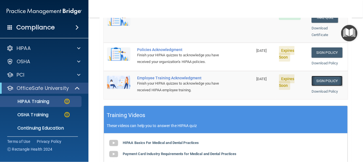
click at [318, 76] on link "Sign Policy" at bounding box center [327, 81] width 31 height 10
click at [219, 83] on td "Employee Training Acknowledgment Finish your HIPAA quizzes to acknowledge you h…" at bounding box center [193, 85] width 119 height 28
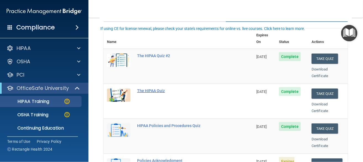
scroll to position [27, 0]
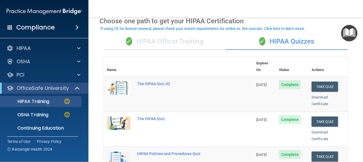
click at [176, 44] on div "✓ HIPAA Officer Training" at bounding box center [165, 41] width 122 height 17
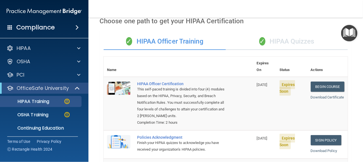
scroll to position [0, 0]
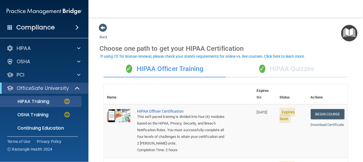
click at [282, 69] on div "✓ HIPAA Quizzes" at bounding box center [287, 69] width 122 height 17
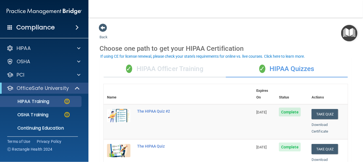
click at [161, 68] on div "✓ HIPAA Officer Training" at bounding box center [165, 69] width 122 height 17
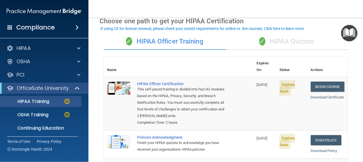
scroll to position [55, 0]
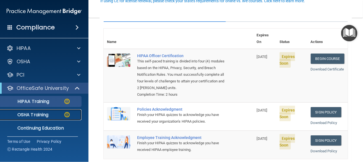
click at [47, 112] on p "OSHA Training" at bounding box center [26, 115] width 45 height 6
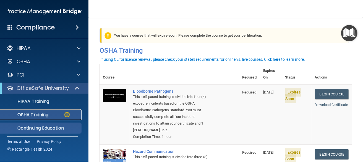
scroll to position [15, 0]
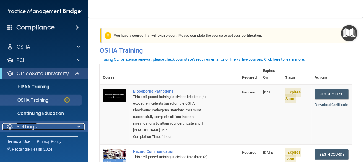
click at [45, 123] on div "Settings" at bounding box center [36, 126] width 69 height 7
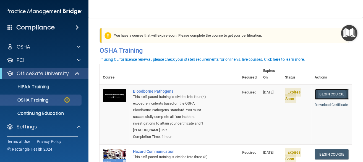
click at [323, 89] on link "Begin Course" at bounding box center [332, 94] width 34 height 10
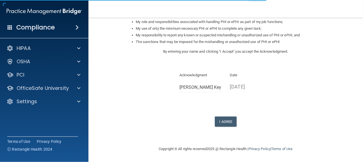
scroll to position [64, 0]
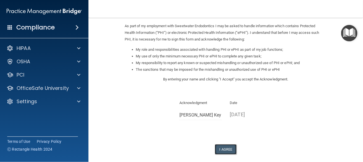
click at [223, 148] on button "I Agree" at bounding box center [226, 149] width 22 height 10
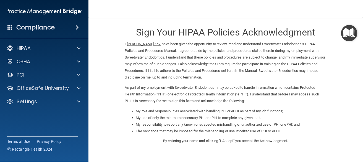
scroll to position [0, 0]
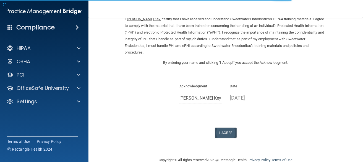
scroll to position [38, 0]
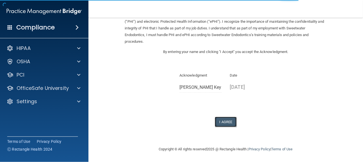
click at [225, 122] on button "I Agree" at bounding box center [226, 122] width 22 height 10
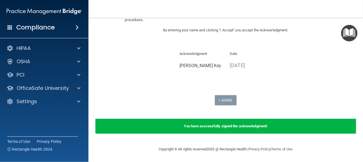
scroll to position [0, 0]
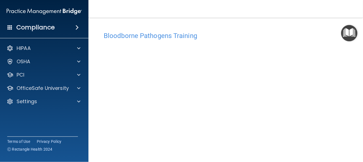
scroll to position [30, 0]
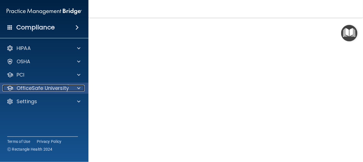
click at [33, 85] on p "OfficeSafe University" at bounding box center [43, 88] width 52 height 7
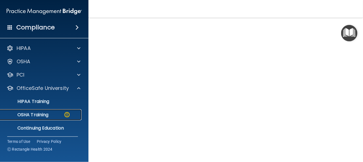
click at [39, 113] on p "OSHA Training" at bounding box center [26, 115] width 45 height 6
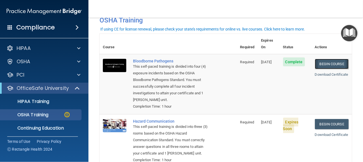
click at [320, 59] on link "Begin Course" at bounding box center [332, 64] width 34 height 10
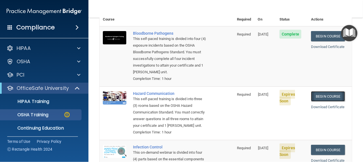
click at [321, 91] on link "Begin Course" at bounding box center [328, 96] width 34 height 10
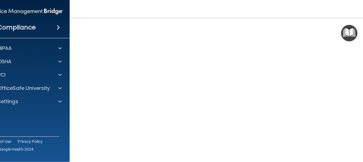
scroll to position [35, 0]
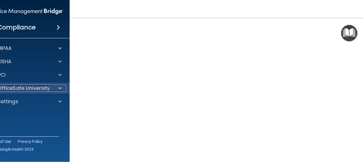
click at [45, 87] on p "OfficeSafe University" at bounding box center [24, 88] width 52 height 7
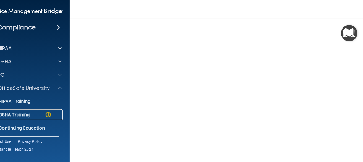
click at [28, 114] on div "OSHA Training" at bounding box center [23, 115] width 76 height 6
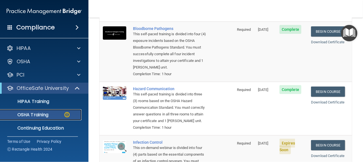
scroll to position [90, 0]
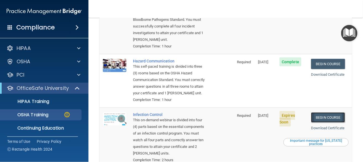
click at [324, 117] on link "Begin Course" at bounding box center [328, 117] width 34 height 10
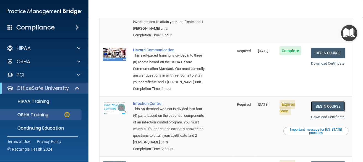
scroll to position [19, 0]
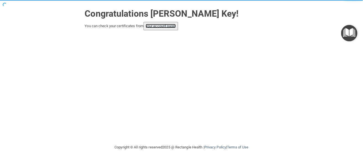
click at [153, 27] on link "your account page!" at bounding box center [161, 26] width 30 height 4
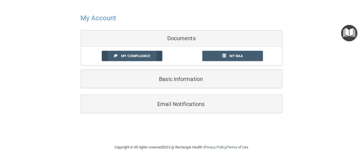
click at [135, 57] on span "My Compliance" at bounding box center [135, 56] width 29 height 4
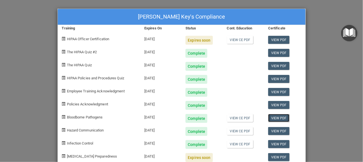
click at [275, 118] on link "View PDF" at bounding box center [278, 118] width 21 height 8
click at [276, 130] on link "View PDF" at bounding box center [278, 131] width 21 height 8
click at [279, 143] on link "View PDF" at bounding box center [278, 144] width 21 height 8
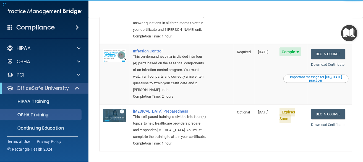
scroll to position [166, 0]
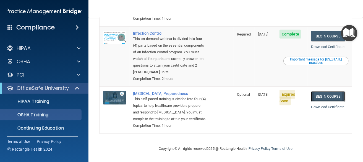
click at [324, 92] on link "Begin Course" at bounding box center [328, 96] width 34 height 10
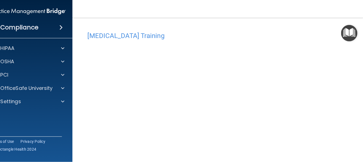
scroll to position [28, 0]
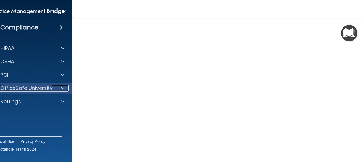
click at [38, 85] on p "OfficeSafe University" at bounding box center [27, 88] width 52 height 7
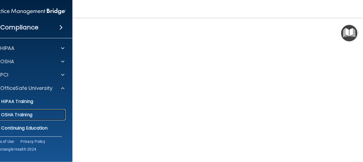
click at [28, 115] on p "OSHA Training" at bounding box center [10, 115] width 45 height 6
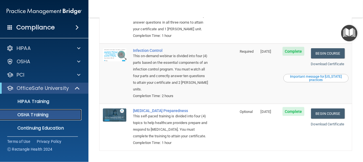
scroll to position [162, 0]
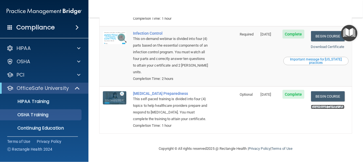
click at [328, 105] on link "Download Certificate" at bounding box center [327, 107] width 33 height 4
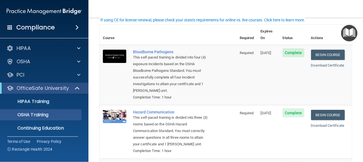
scroll to position [0, 0]
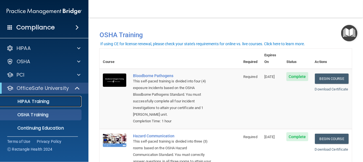
click at [29, 101] on p "HIPAA Training" at bounding box center [27, 102] width 46 height 6
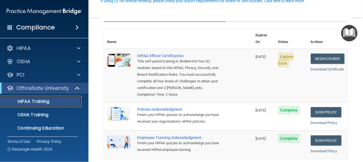
scroll to position [27, 0]
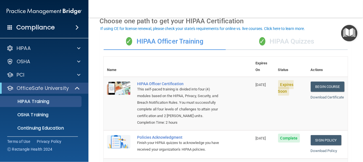
click at [287, 40] on div "✓ HIPAA Quizzes" at bounding box center [287, 41] width 122 height 17
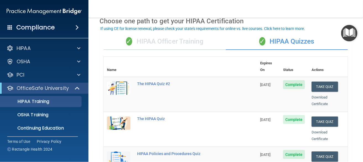
click at [174, 39] on div "✓ HIPAA Officer Training" at bounding box center [165, 41] width 122 height 17
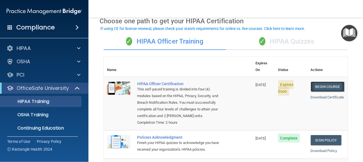
click at [325, 81] on link "Begin Course" at bounding box center [328, 86] width 34 height 10
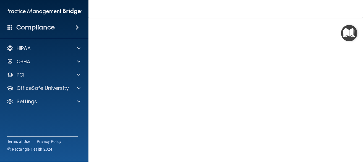
scroll to position [9, 0]
click at [196, 31] on div "HIPAA Officer Certification" at bounding box center [226, 27] width 253 height 14
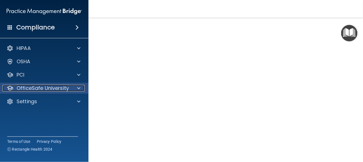
click at [52, 87] on p "OfficeSafe University" at bounding box center [43, 88] width 52 height 7
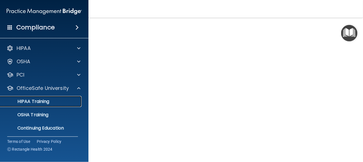
click at [54, 102] on div "HIPAA Training" at bounding box center [42, 102] width 76 height 6
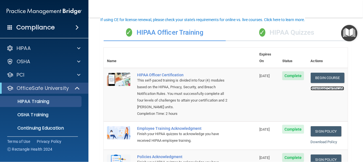
click at [319, 87] on link "Download Certificate" at bounding box center [327, 88] width 33 height 4
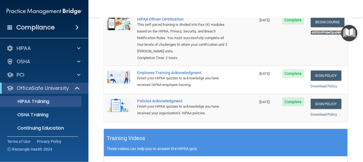
scroll to position [64, 0]
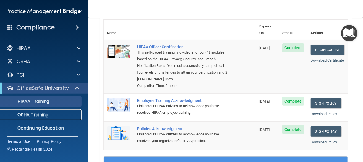
click at [38, 112] on p "OSHA Training" at bounding box center [26, 115] width 45 height 6
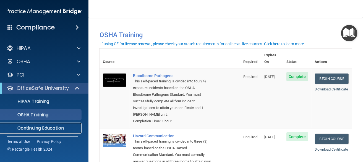
click at [36, 127] on p "Continuing Education" at bounding box center [42, 128] width 76 height 6
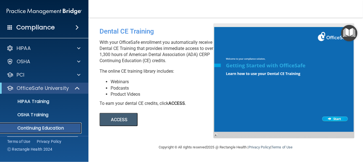
scroll to position [15, 0]
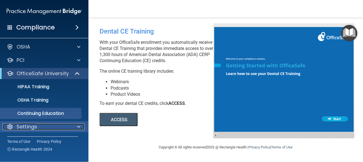
click at [80, 125] on span at bounding box center [78, 126] width 3 height 7
click at [78, 127] on span at bounding box center [78, 126] width 3 height 7
click at [79, 127] on span at bounding box center [78, 126] width 3 height 7
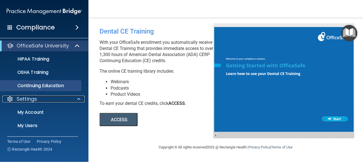
scroll to position [68, 0]
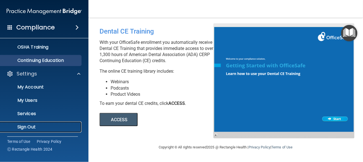
click at [21, 127] on p "Sign Out" at bounding box center [42, 127] width 76 height 6
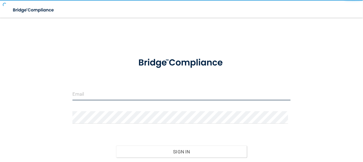
type input "[EMAIL_ADDRESS][DOMAIN_NAME]"
